Goal: Task Accomplishment & Management: Manage account settings

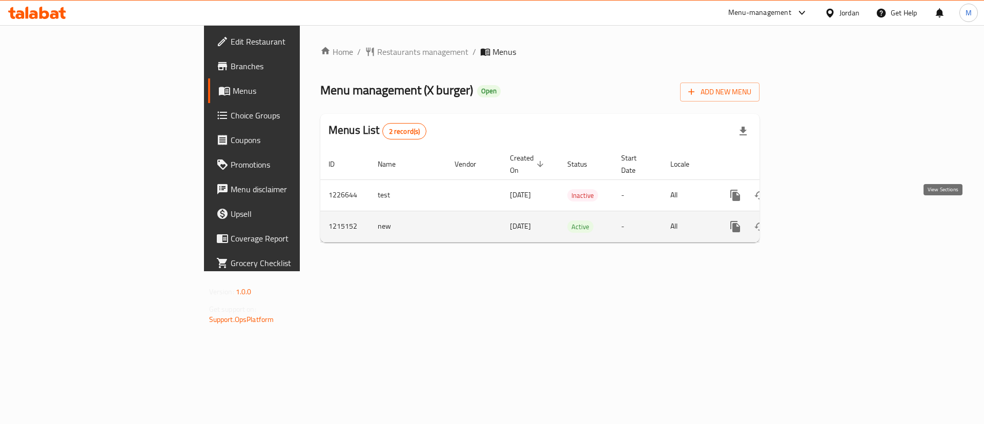
click at [816, 220] on icon "enhanced table" at bounding box center [809, 226] width 12 height 12
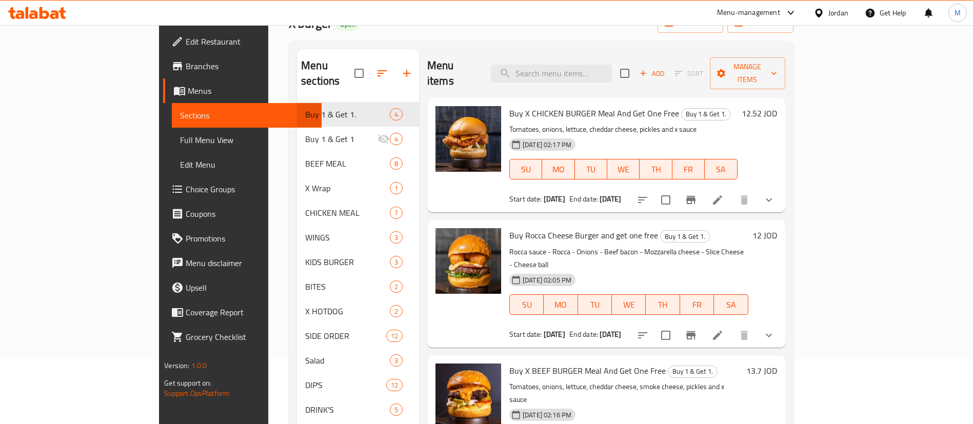
scroll to position [65, 0]
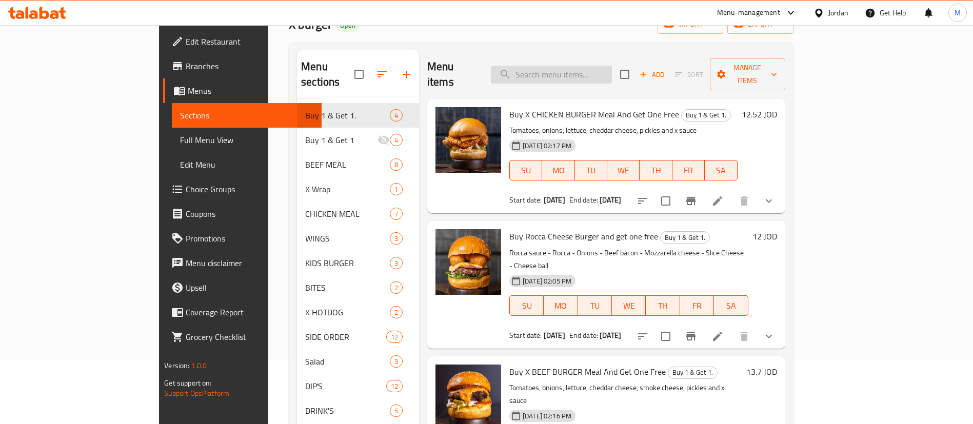
click at [577, 73] on input "search" at bounding box center [551, 75] width 121 height 18
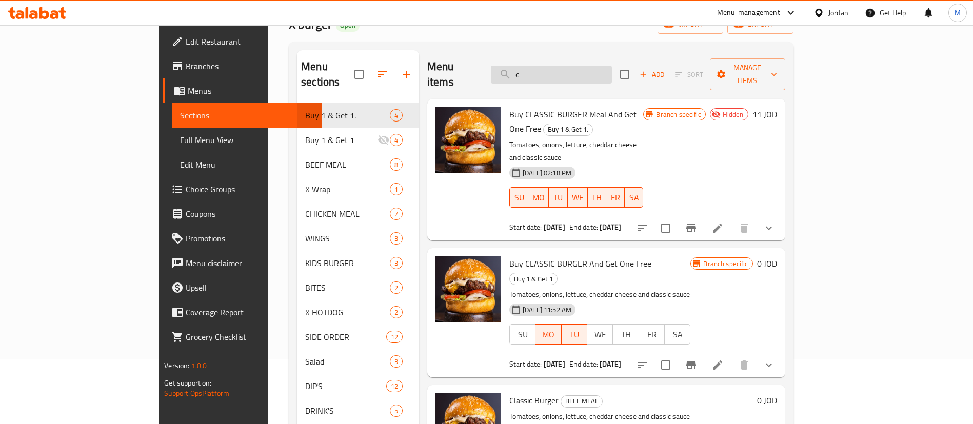
type input "c"
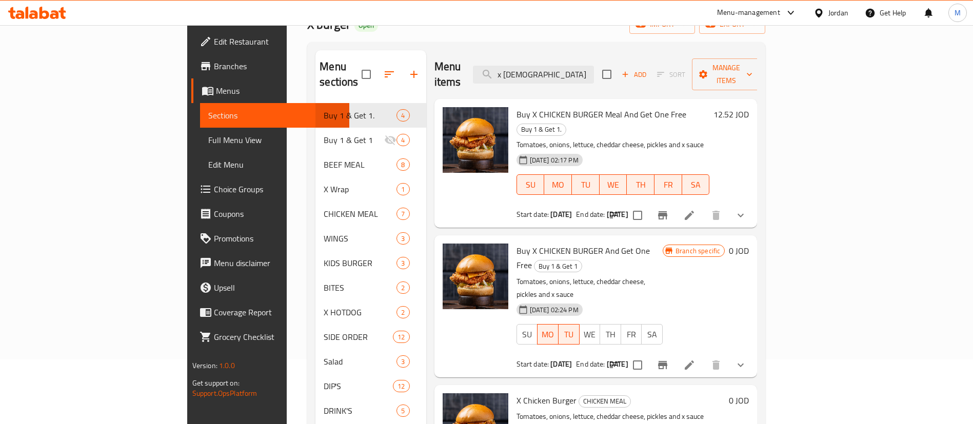
scroll to position [144, 0]
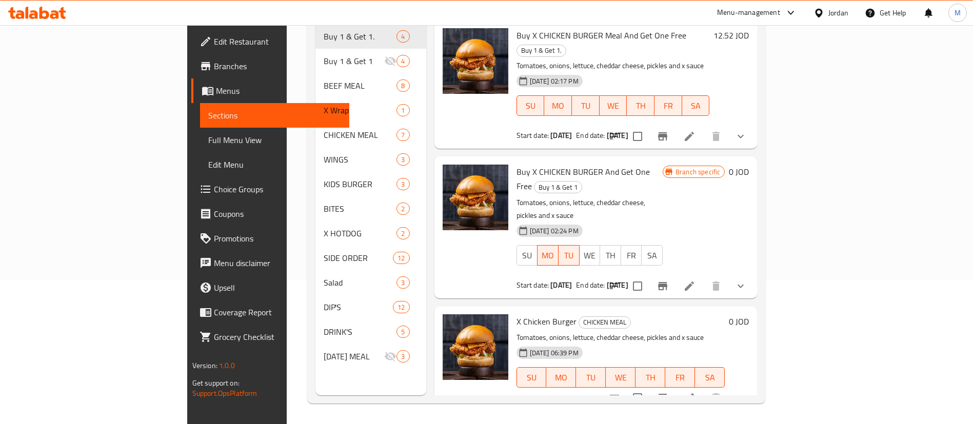
type input "x [DEMOGRAPHIC_DATA]"
click at [669, 392] on icon "Branch-specific-item" at bounding box center [662, 398] width 12 height 12
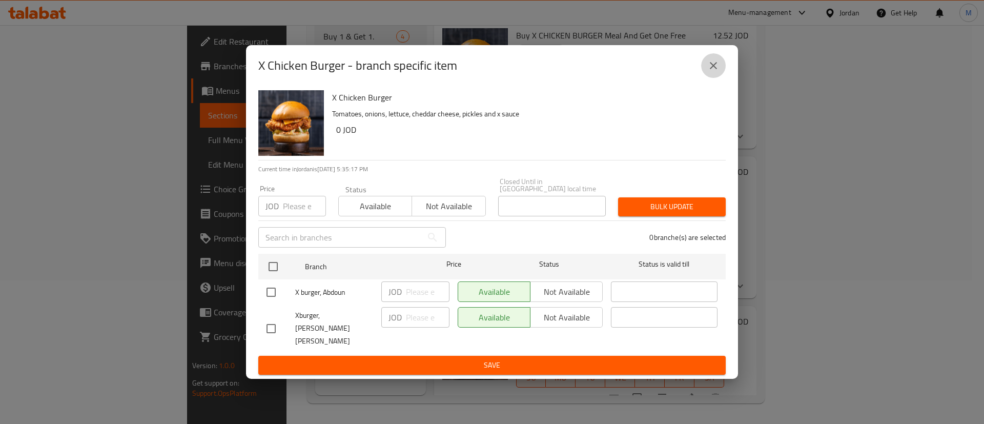
click at [710, 72] on icon "close" at bounding box center [713, 65] width 12 height 12
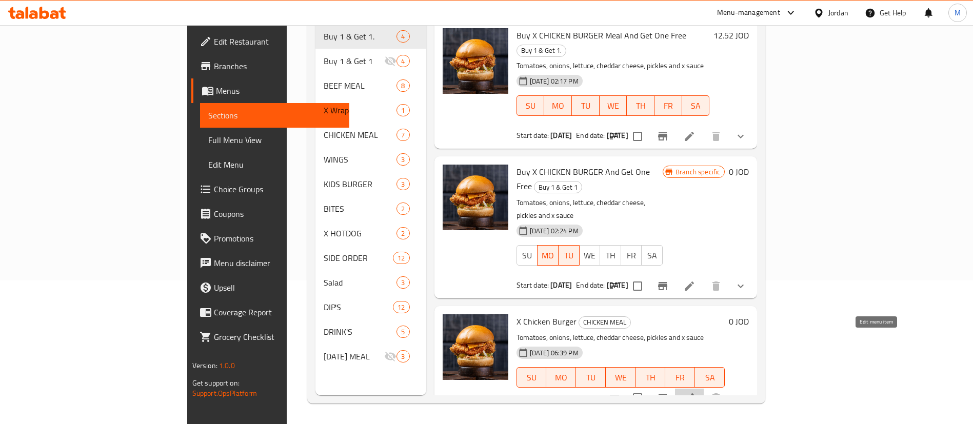
click at [695, 392] on icon at bounding box center [689, 398] width 12 height 12
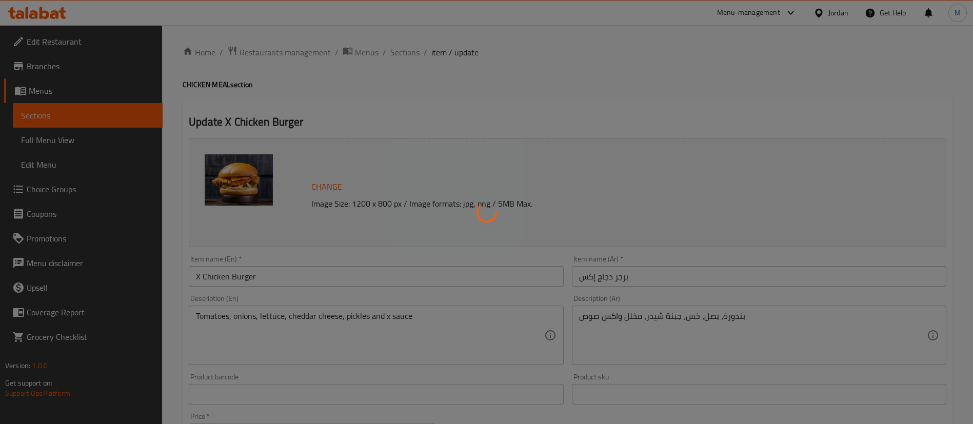
type input "المشروب"
type input "0"
type input "1"
type input "زيادة"
type input "0"
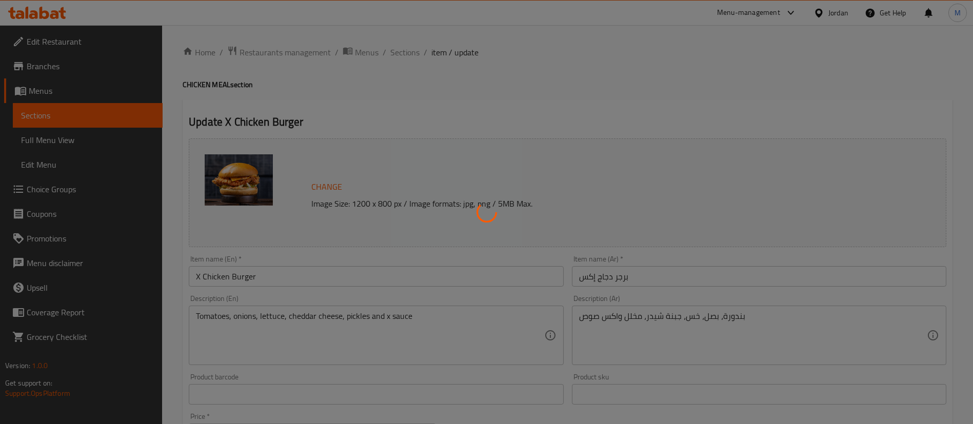
type input "1"
type input "اكسترا:"
type input "0"
type input "1"
type input "اختيارك من البطاطا"
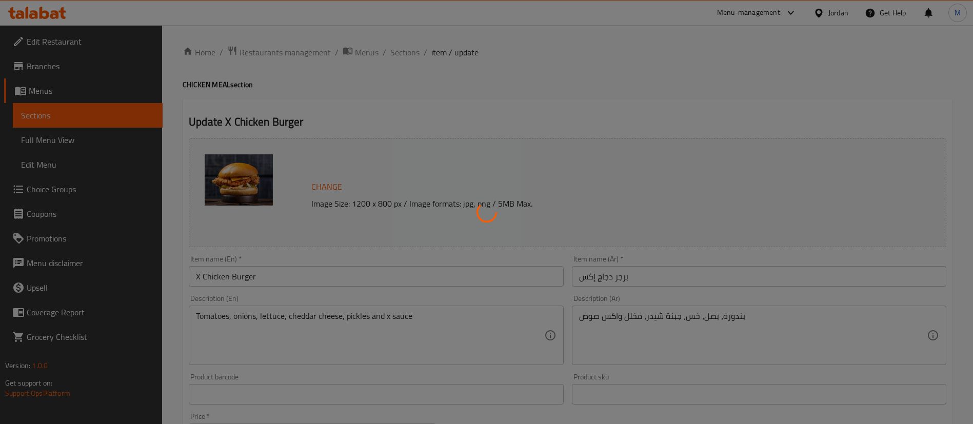
type input "0"
type input "1"
type input "اختر الصلصة الخاصة بك على الجانب:"
type input "1"
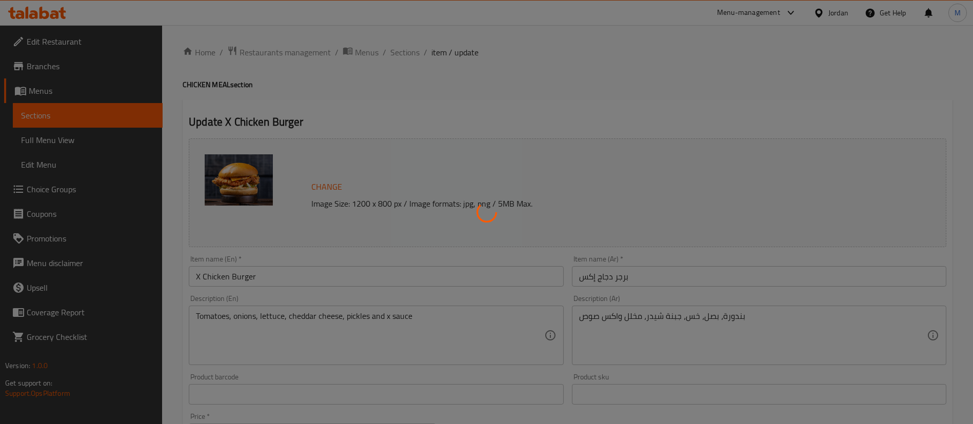
type input "زيادة"
type input "0"
type input "1"
type input "اكسترا:"
type input "0"
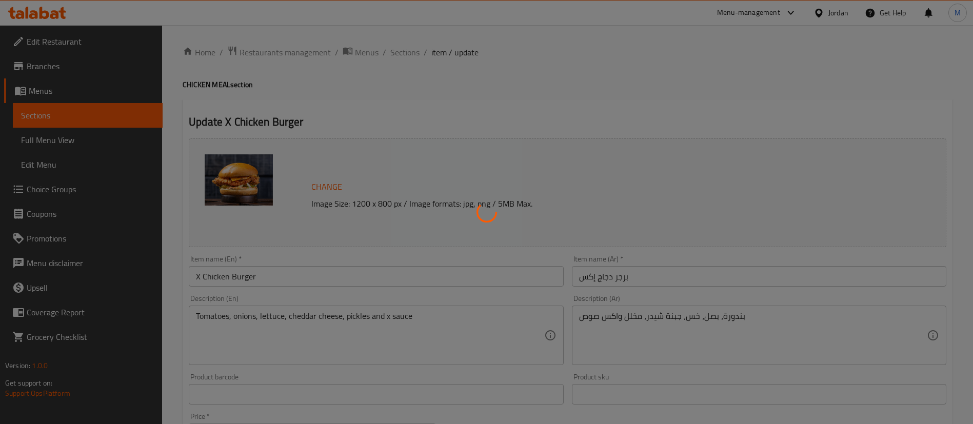
type input "1"
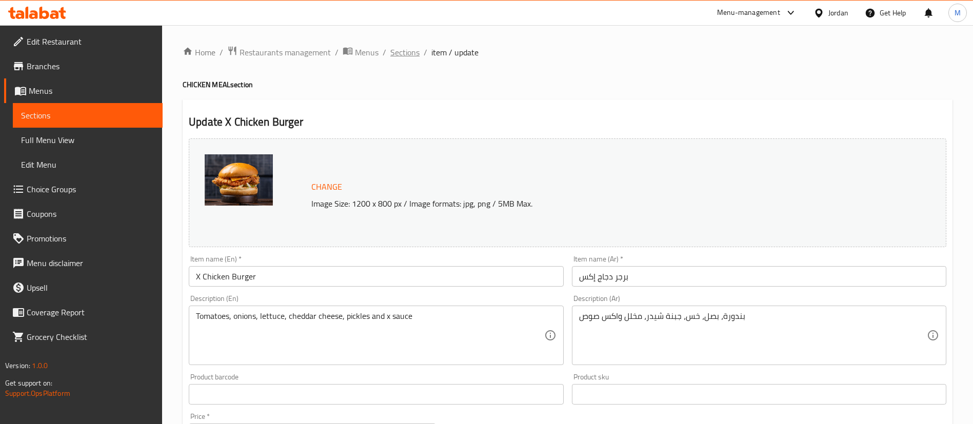
click at [406, 49] on span "Sections" at bounding box center [404, 52] width 29 height 12
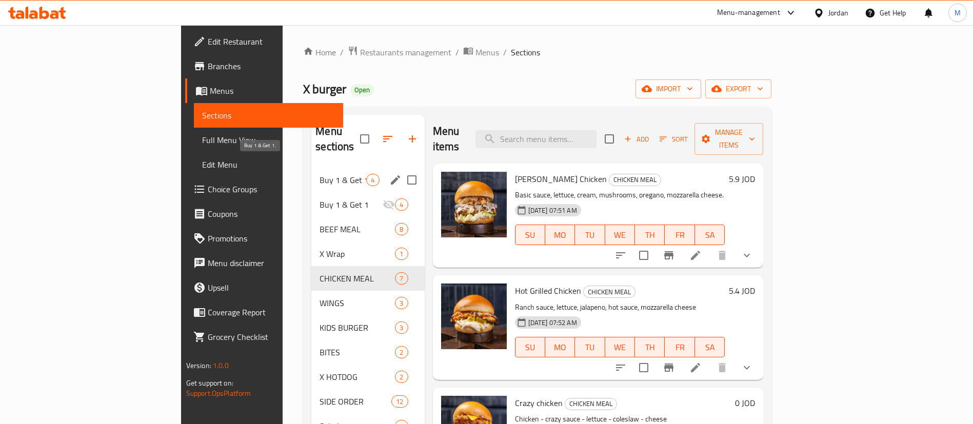
click at [319, 174] on span "Buy 1 & Get 1." at bounding box center [342, 180] width 47 height 12
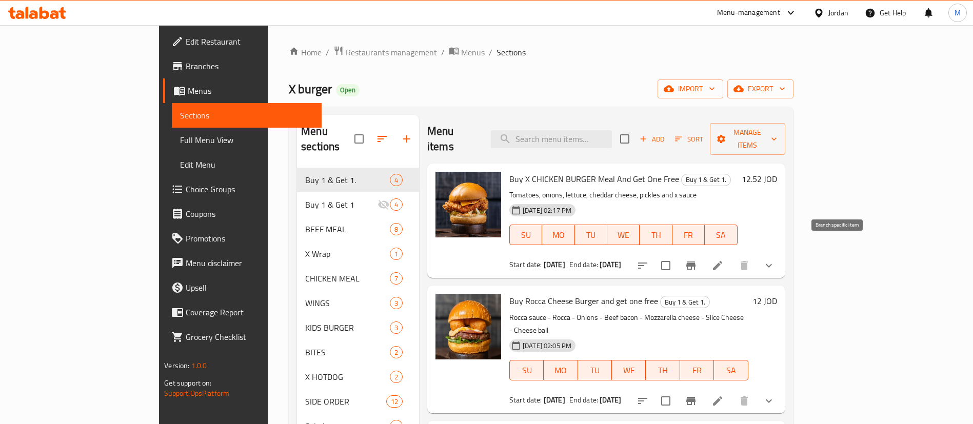
click at [703, 257] on button "Branch-specific-item" at bounding box center [690, 265] width 25 height 25
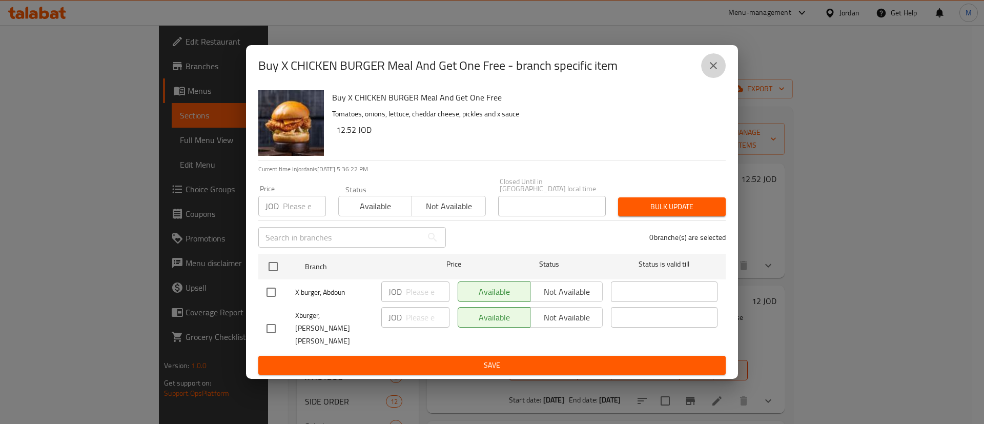
click at [710, 71] on icon "close" at bounding box center [713, 65] width 12 height 12
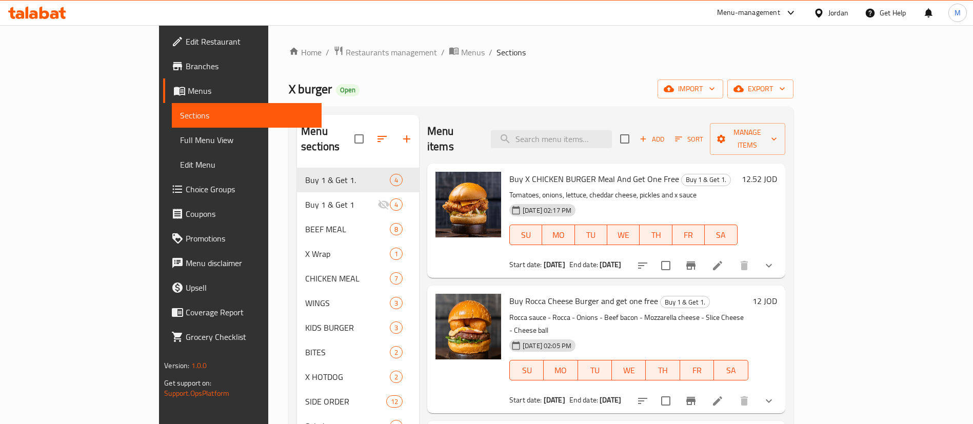
click at [732, 256] on li at bounding box center [717, 265] width 29 height 18
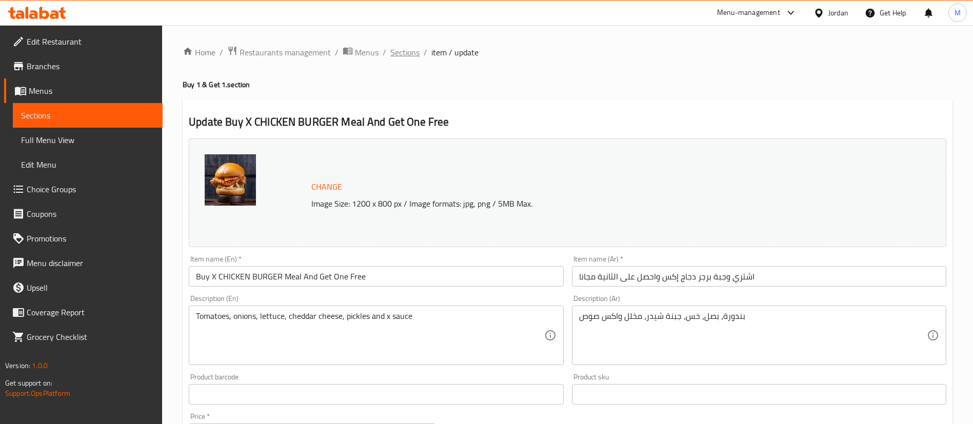
click at [412, 54] on span "Sections" at bounding box center [404, 52] width 29 height 12
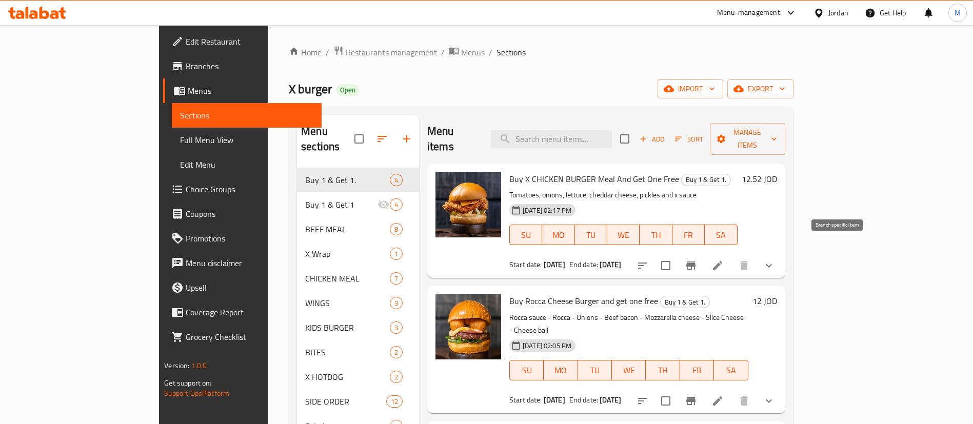
click at [695, 261] on icon "Branch-specific-item" at bounding box center [690, 265] width 9 height 8
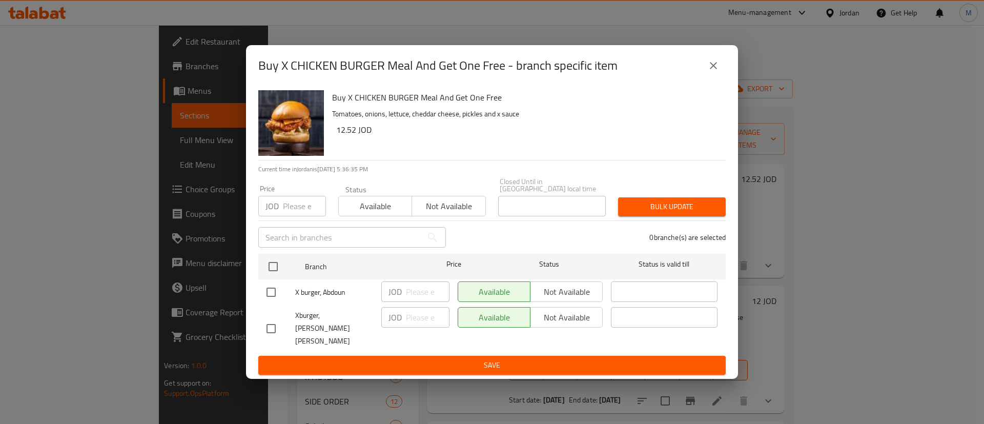
click at [280, 206] on div "JOD Price" at bounding box center [292, 206] width 68 height 21
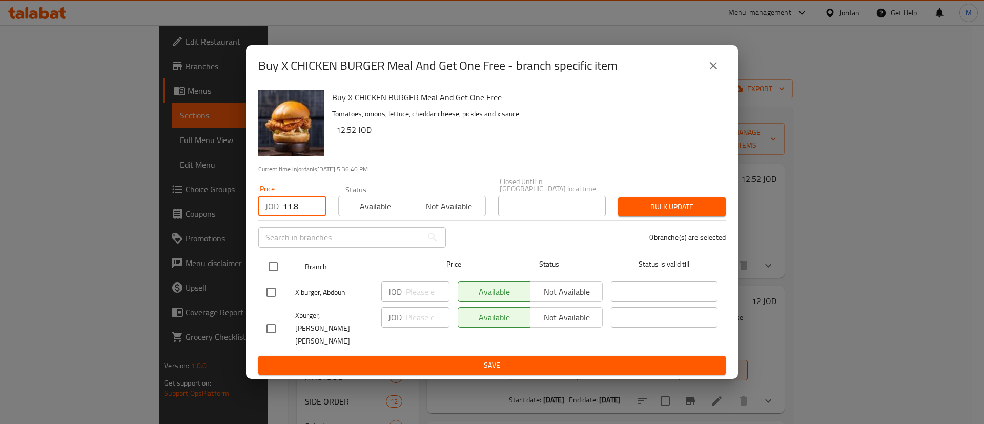
type input "11.8"
click at [268, 277] on input "checkbox" at bounding box center [273, 267] width 22 height 22
checkbox input "true"
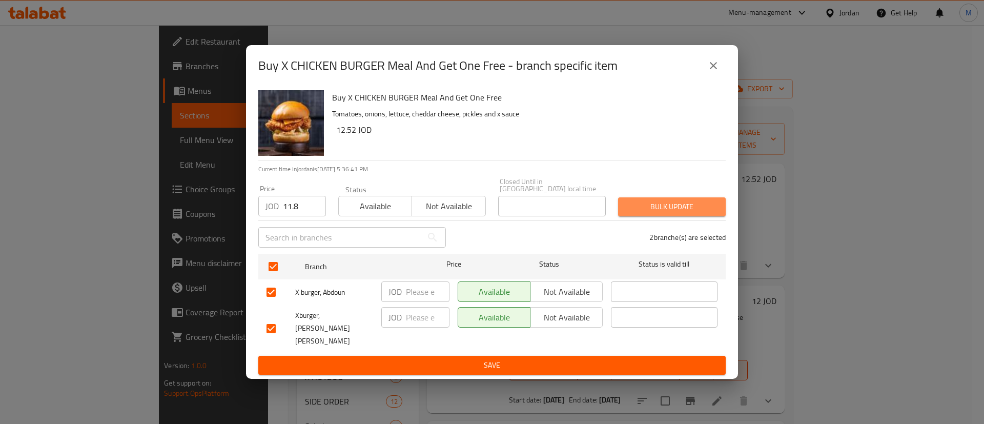
click at [654, 216] on button "Bulk update" at bounding box center [672, 206] width 108 height 19
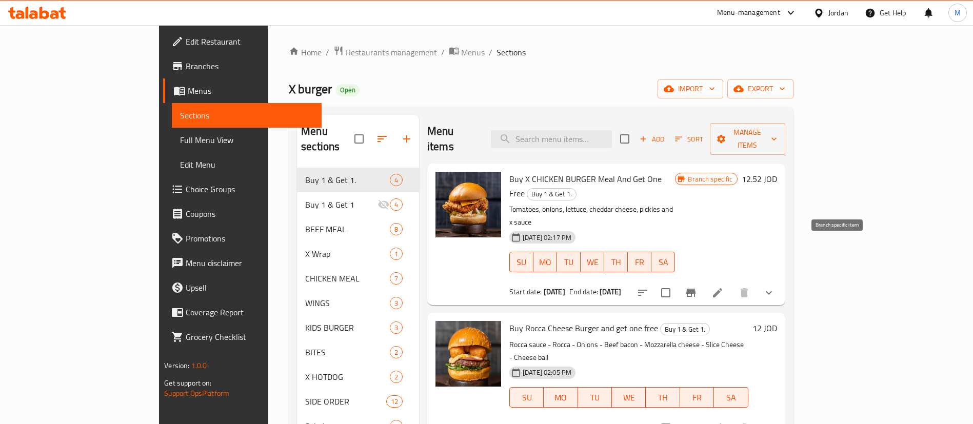
click at [703, 280] on button "Branch-specific-item" at bounding box center [690, 292] width 25 height 25
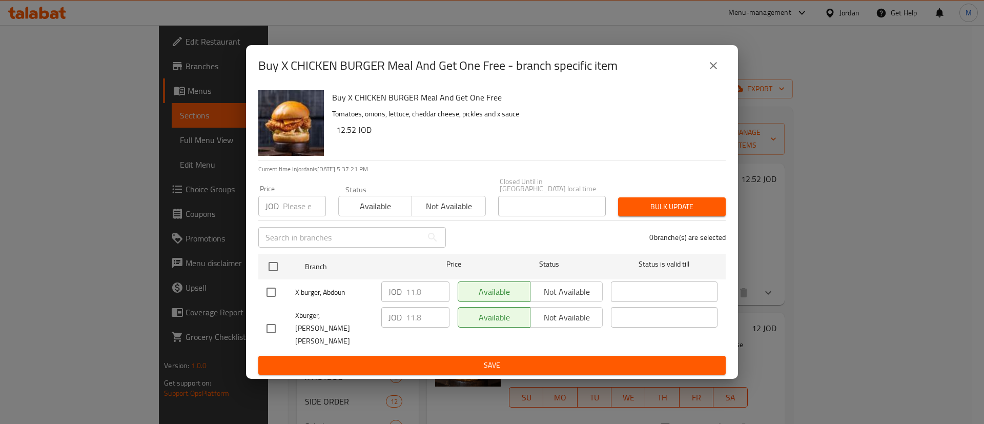
click at [294, 212] on input "number" at bounding box center [304, 206] width 43 height 21
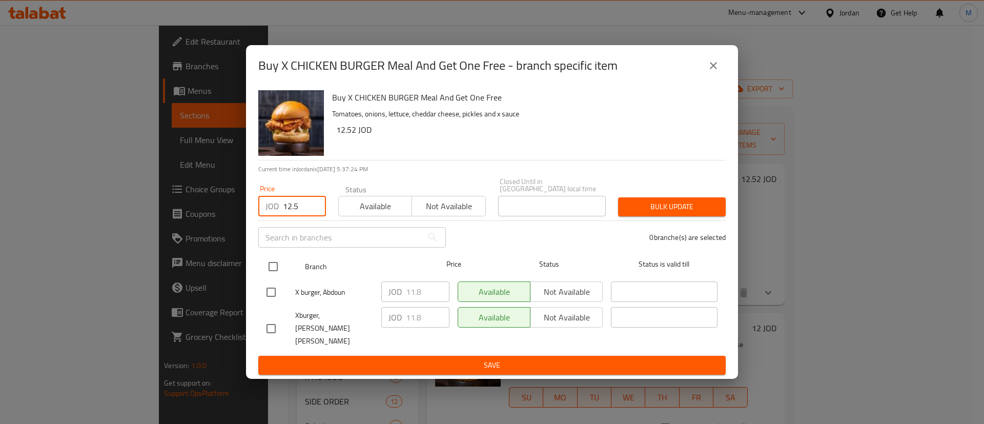
type input "12.5"
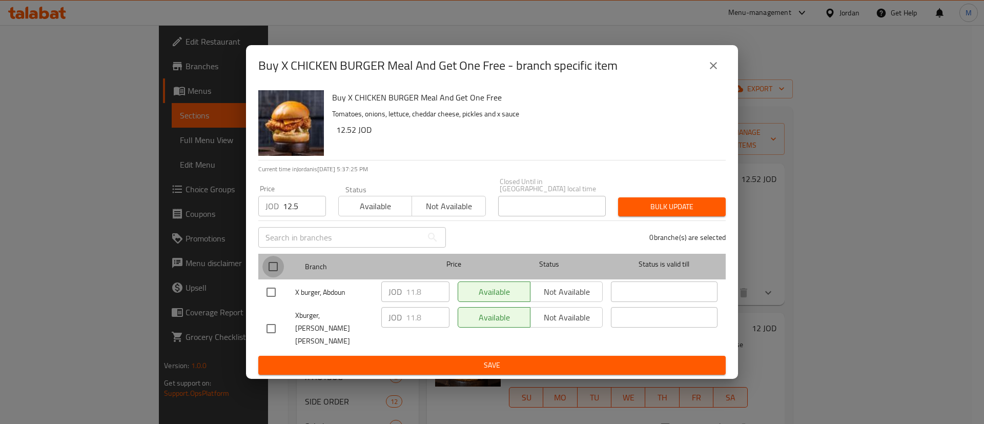
click at [273, 269] on input "checkbox" at bounding box center [273, 267] width 22 height 22
checkbox input "true"
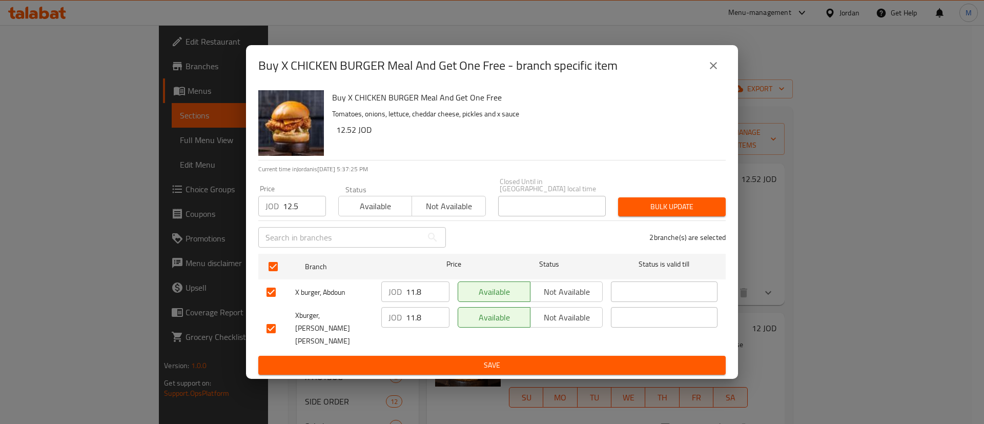
click at [649, 209] on span "Bulk update" at bounding box center [671, 206] width 91 height 13
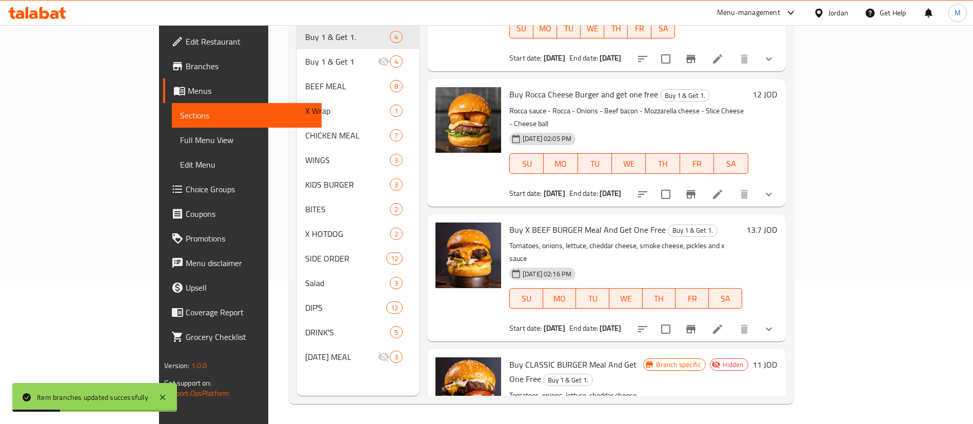
scroll to position [144, 0]
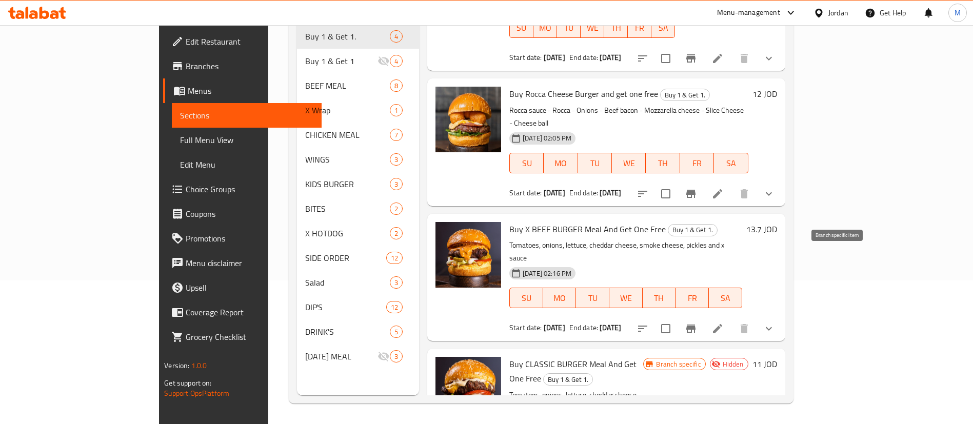
click at [703, 316] on button "Branch-specific-item" at bounding box center [690, 328] width 25 height 25
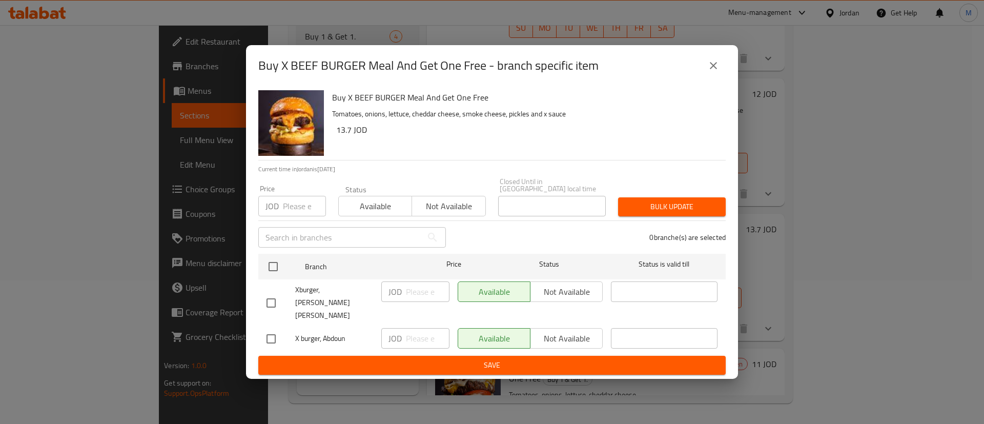
click at [283, 208] on input "number" at bounding box center [304, 206] width 43 height 21
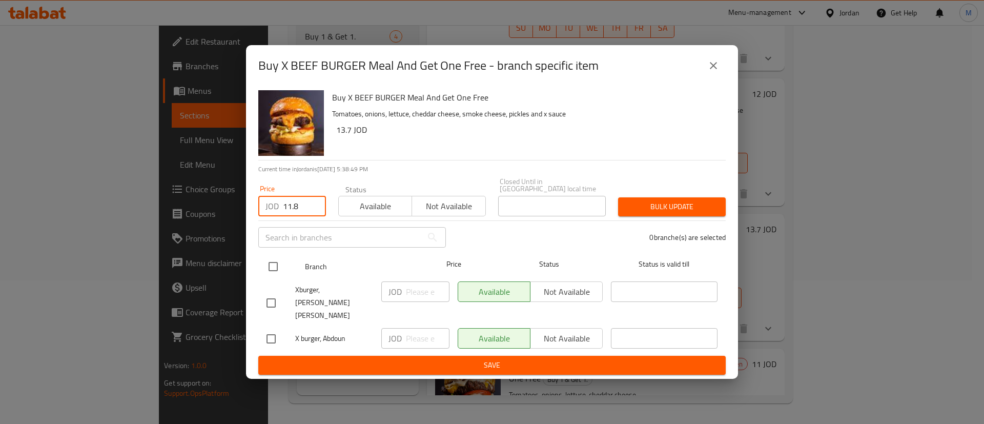
type input "11.8"
click at [277, 264] on input "checkbox" at bounding box center [273, 267] width 22 height 22
checkbox input "true"
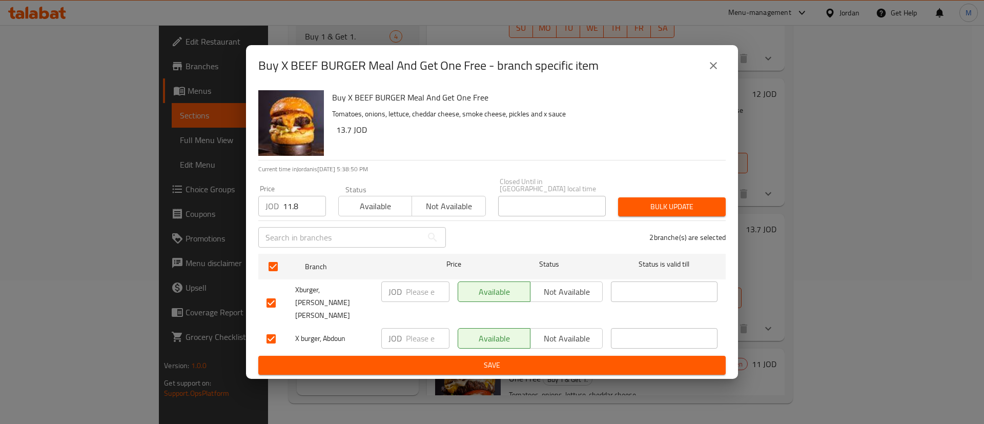
click at [641, 212] on span "Bulk update" at bounding box center [671, 206] width 91 height 13
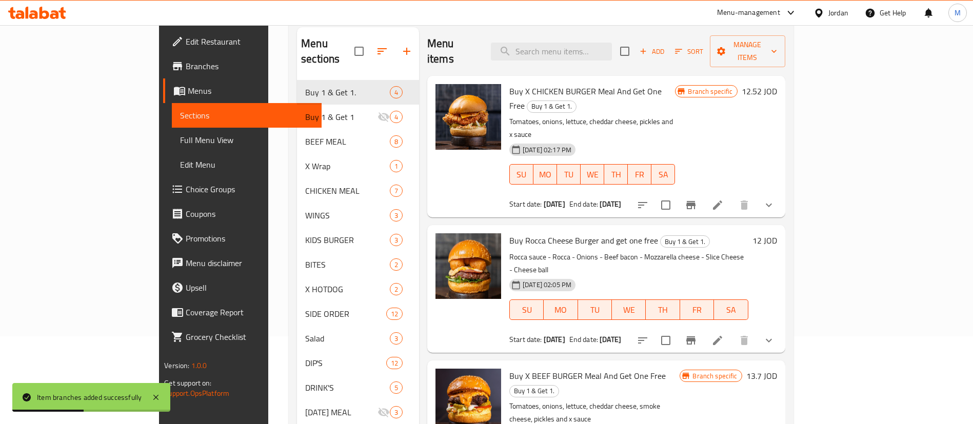
scroll to position [87, 0]
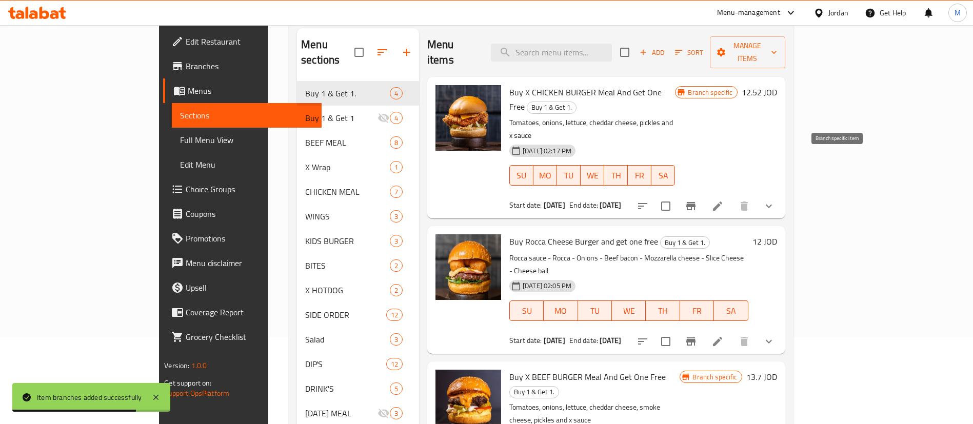
click at [703, 194] on button "Branch-specific-item" at bounding box center [690, 206] width 25 height 25
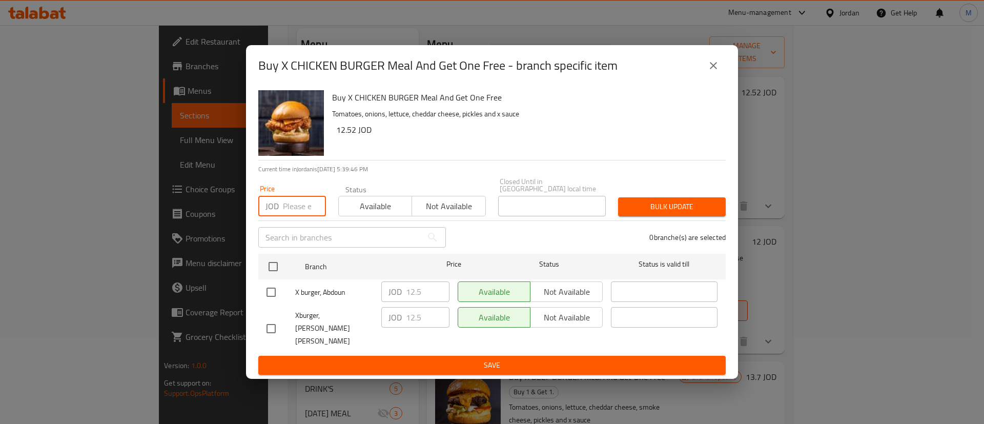
click at [283, 209] on input "number" at bounding box center [304, 206] width 43 height 21
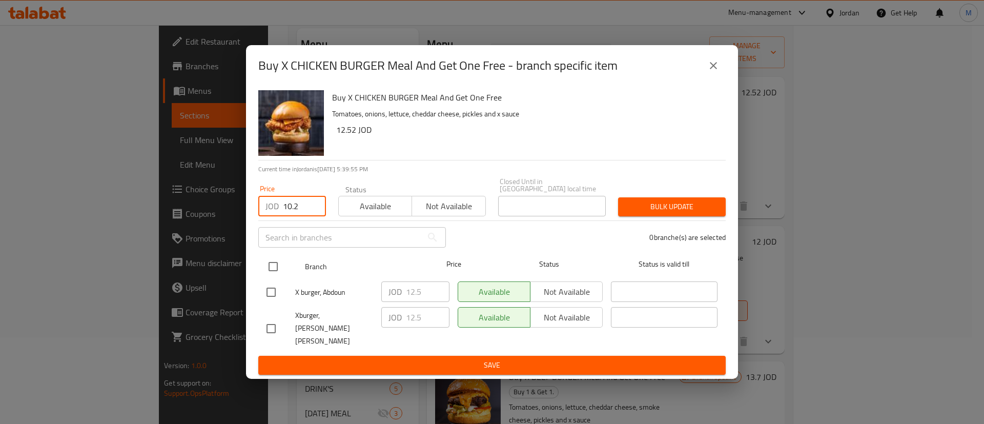
type input "10.2"
click at [278, 271] on input "checkbox" at bounding box center [273, 267] width 22 height 22
checkbox input "true"
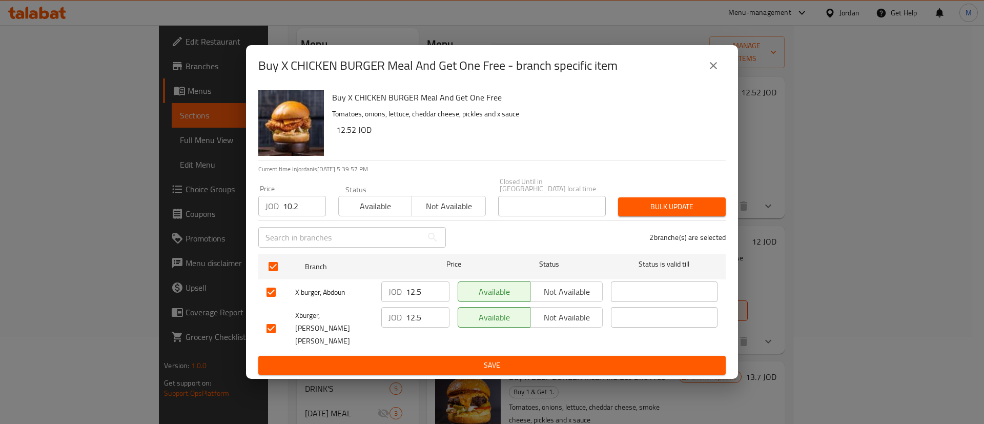
click at [658, 207] on span "Bulk update" at bounding box center [671, 206] width 91 height 13
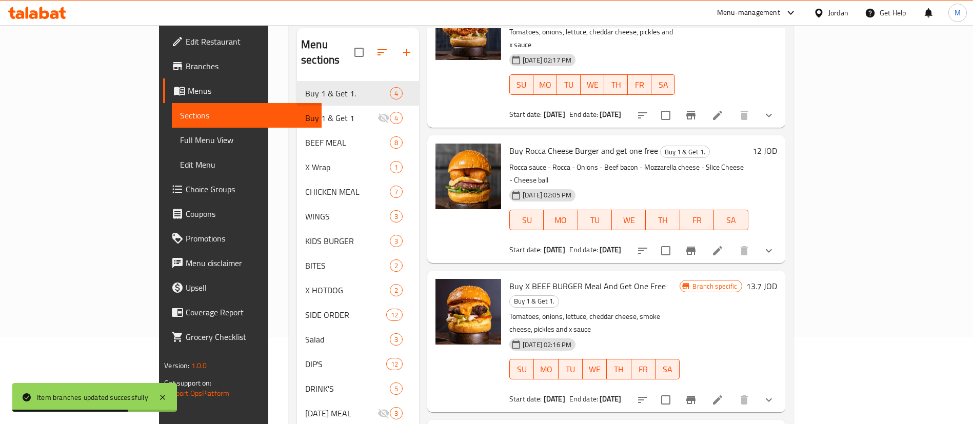
scroll to position [144, 0]
